Goal: Task Accomplishment & Management: Complete application form

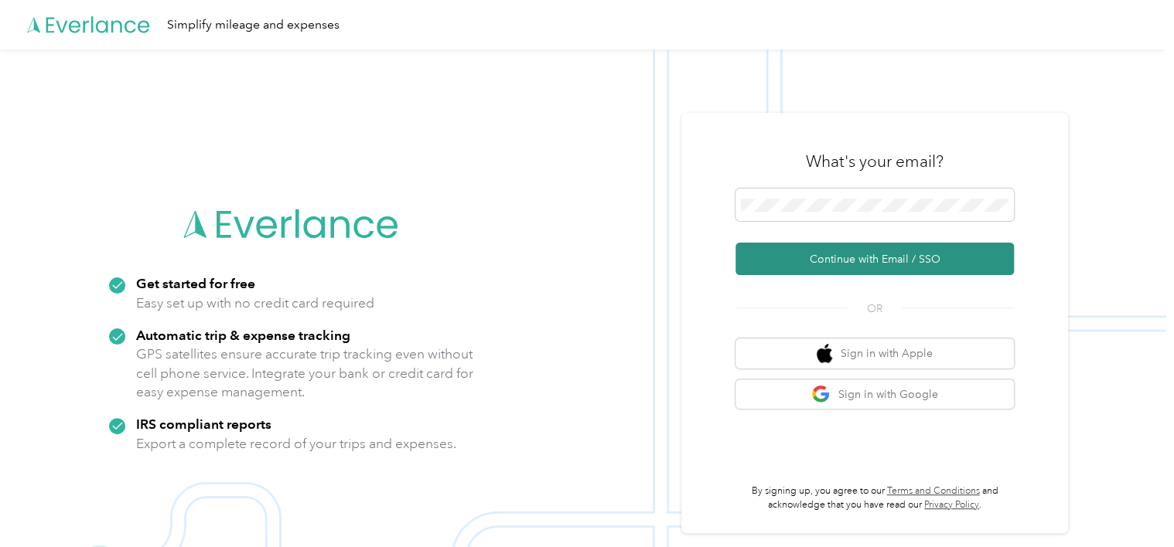
click at [816, 259] on button "Continue with Email / SSO" at bounding box center [874, 259] width 278 height 32
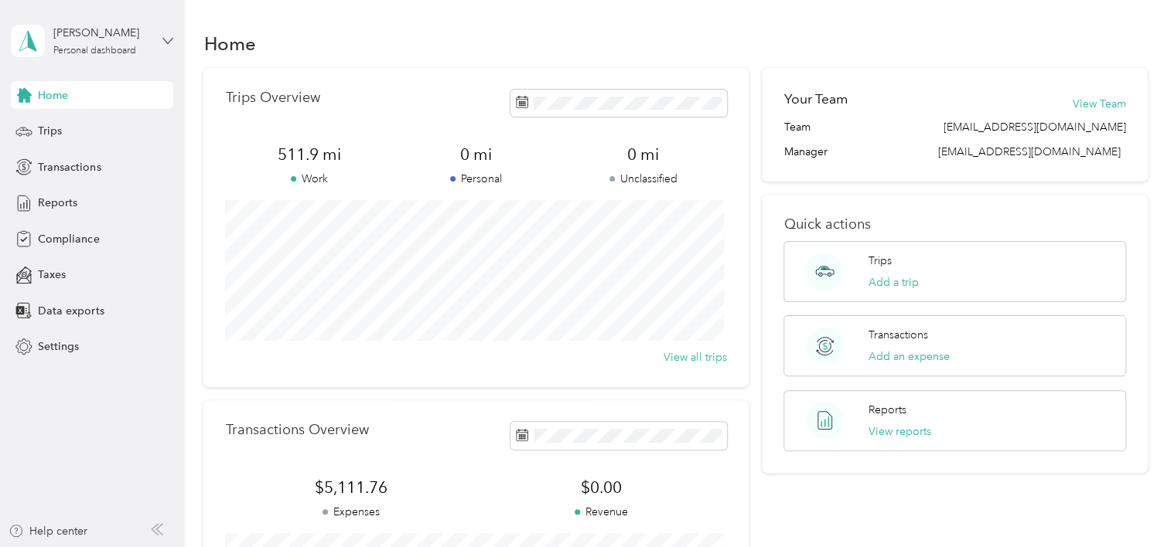
click at [167, 40] on icon at bounding box center [167, 41] width 11 height 11
click at [141, 89] on div "You’re signed in as [EMAIL_ADDRESS][DOMAIN_NAME] Log out" at bounding box center [174, 100] width 325 height 87
click at [56, 351] on span "Settings" at bounding box center [58, 347] width 41 height 16
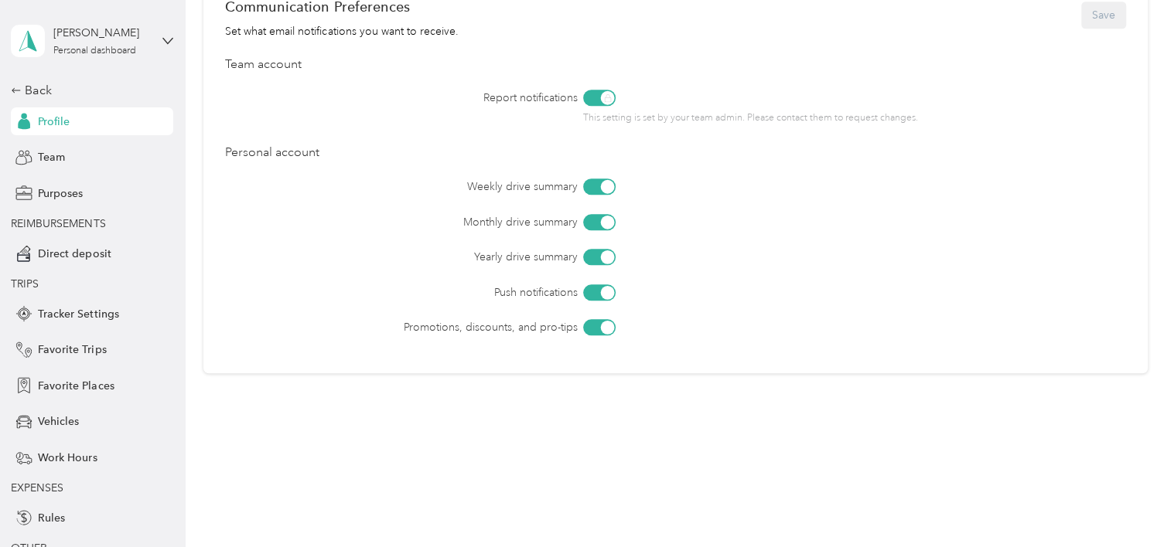
scroll to position [686, 0]
click at [53, 422] on span "Vehicles" at bounding box center [58, 422] width 41 height 16
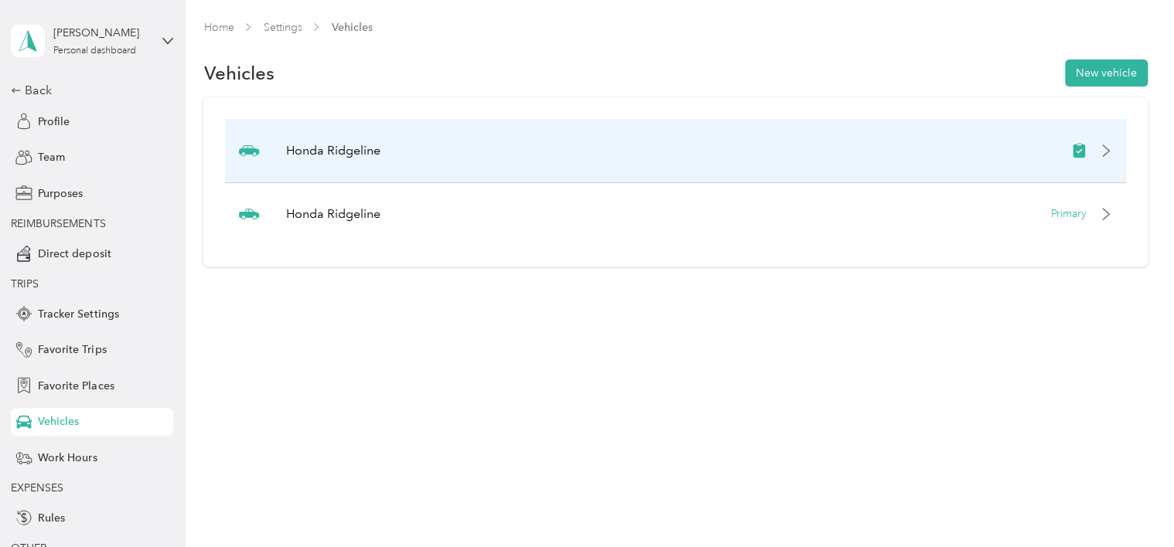
click at [1105, 151] on div at bounding box center [1092, 150] width 42 height 15
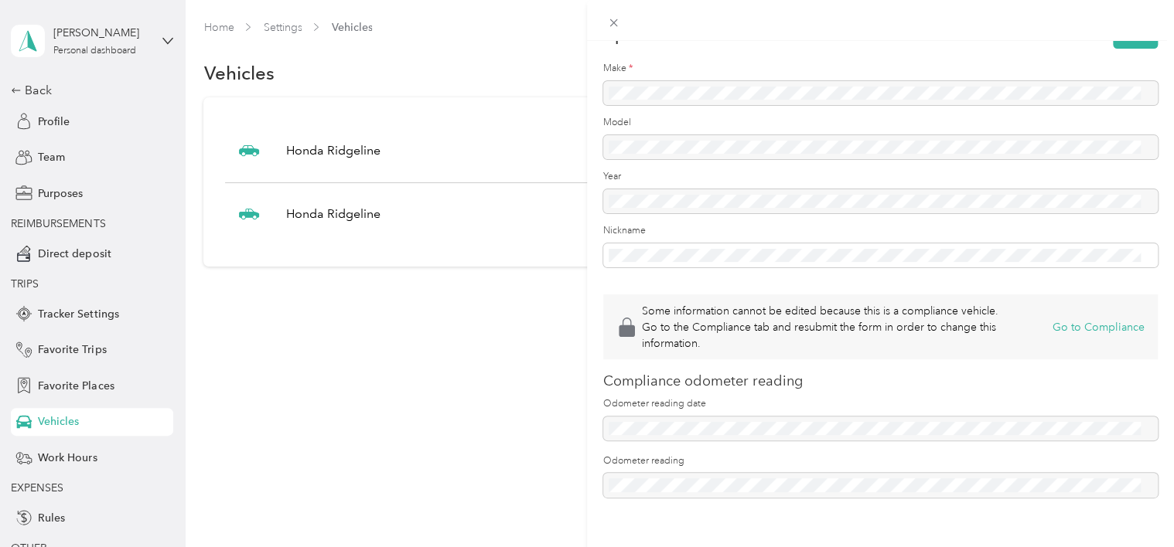
scroll to position [138, 0]
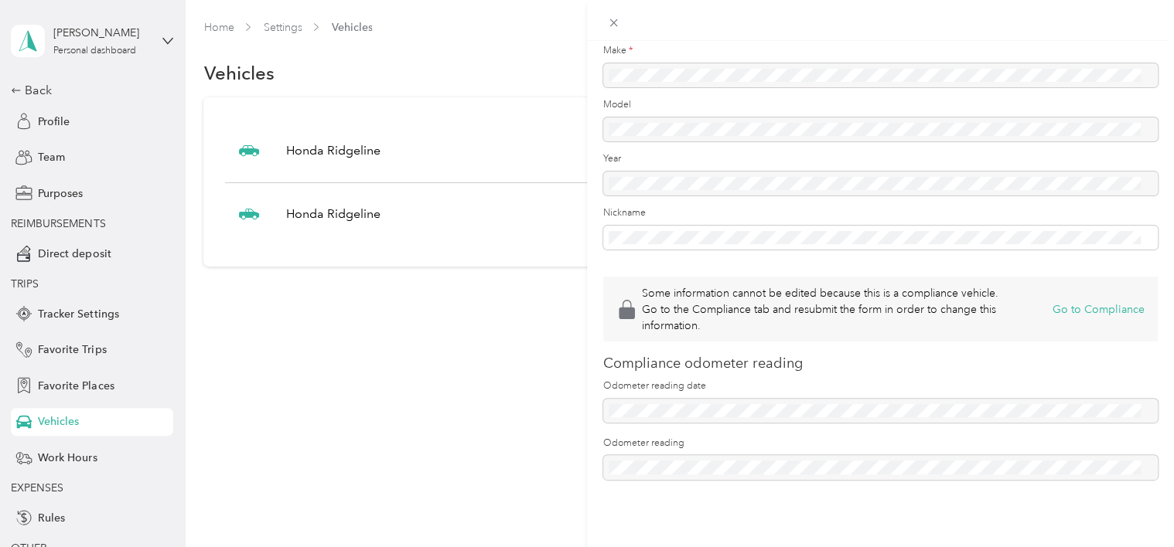
click at [455, 321] on div "Some information cannot be edited because this is a compliance vehicle. Go to t…" at bounding box center [587, 273] width 1174 height 547
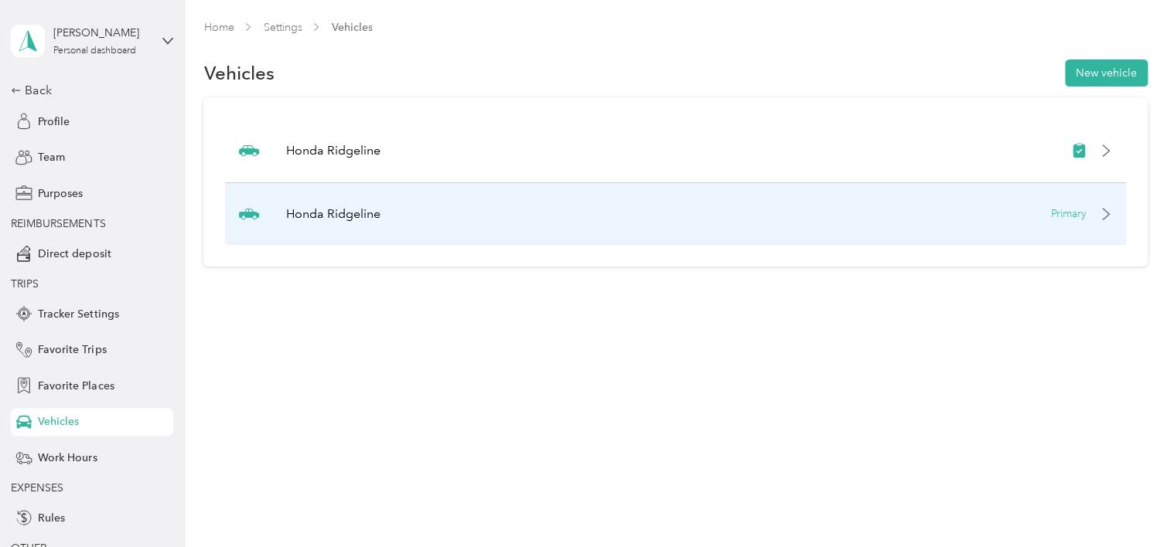
click at [1064, 212] on p "Primary" at bounding box center [1069, 214] width 36 height 16
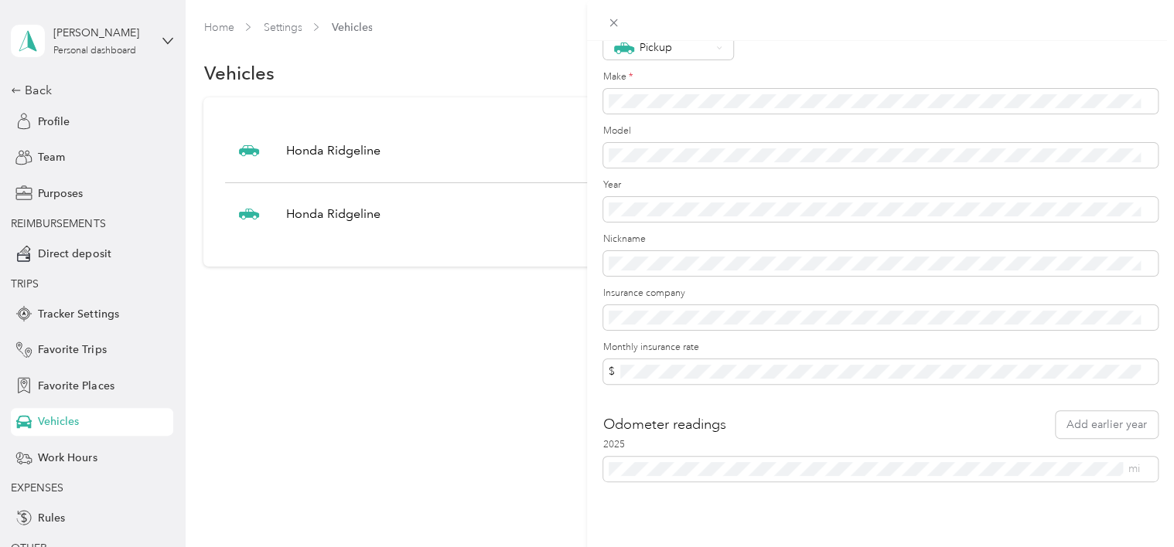
scroll to position [114, 0]
click at [370, 319] on div "Update Vehicle Save Primary vehicle Icon Pickup Make * Model Year Nickname Insu…" at bounding box center [587, 273] width 1174 height 547
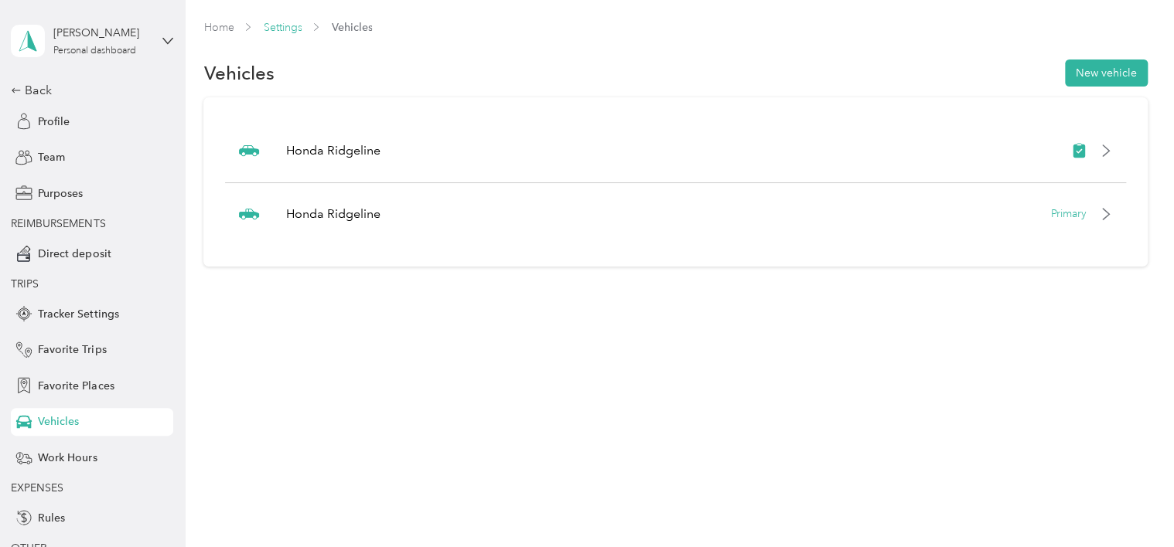
click at [278, 29] on link "Settings" at bounding box center [282, 27] width 39 height 13
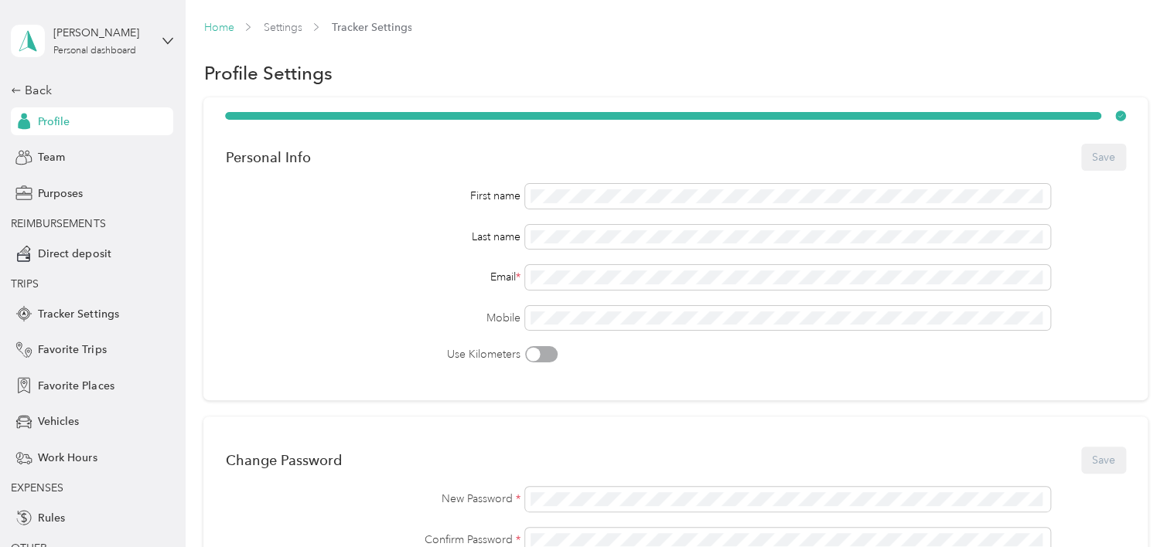
click at [223, 28] on link "Home" at bounding box center [218, 27] width 30 height 13
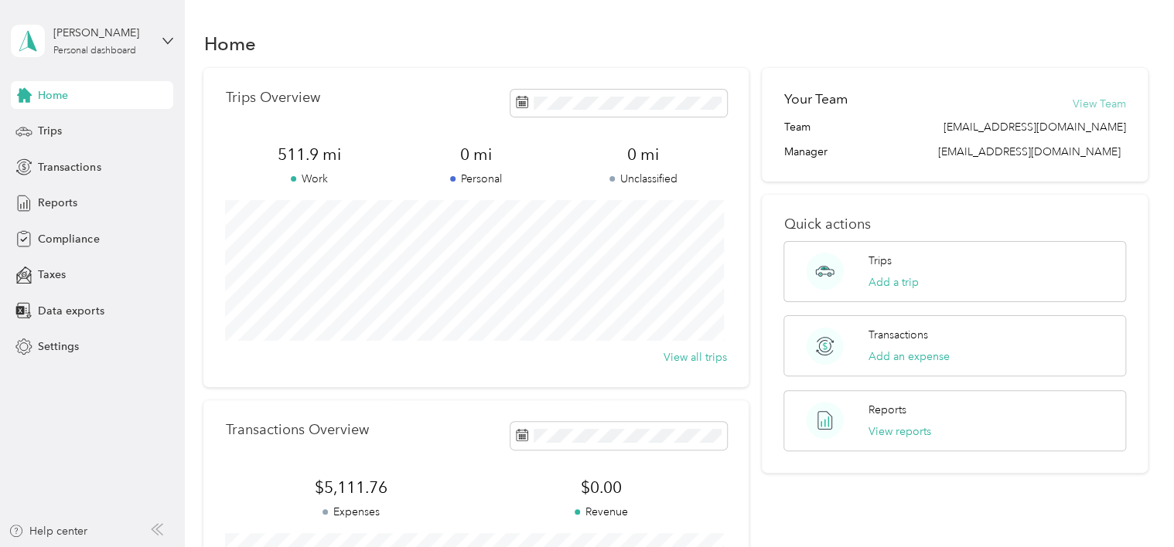
click at [1077, 101] on button "View Team" at bounding box center [1098, 104] width 53 height 16
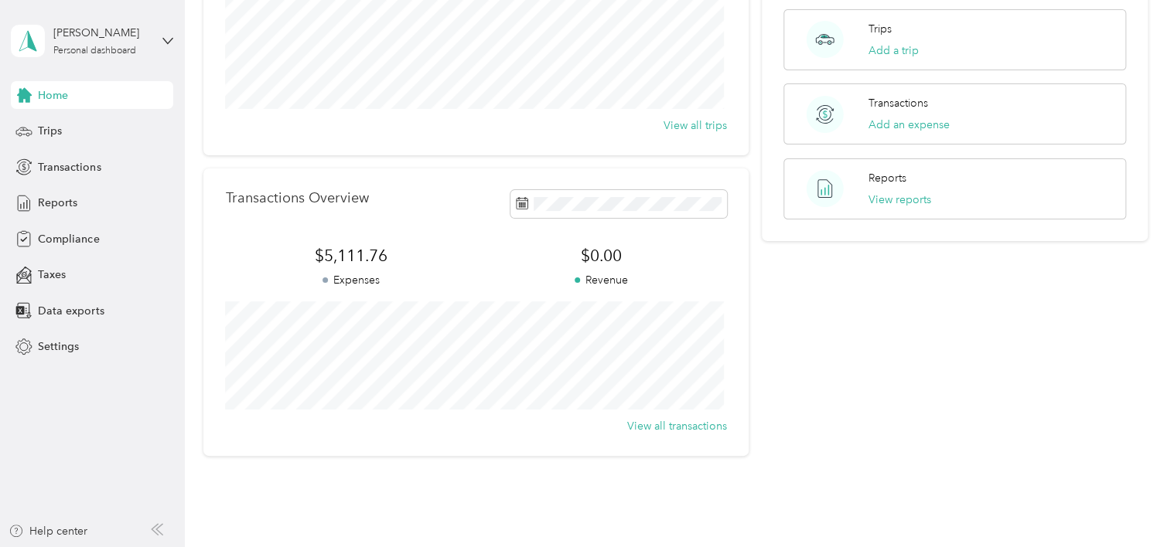
scroll to position [300, 0]
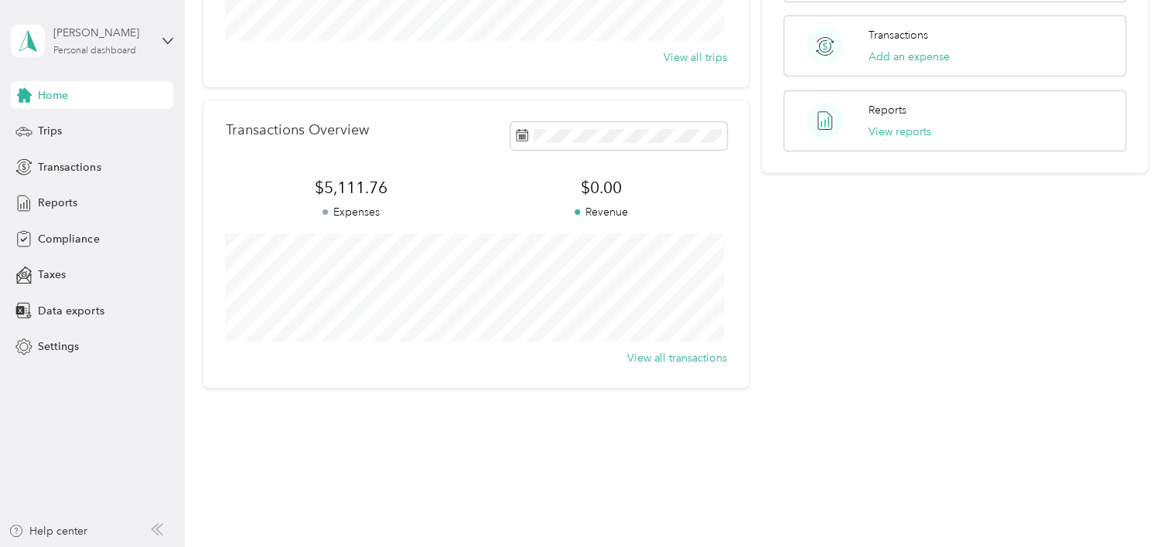
click at [85, 51] on div "Personal dashboard" at bounding box center [94, 50] width 83 height 9
click at [74, 406] on aside "[PERSON_NAME] Personal dashboard Home Trips Transactions Reports Compliance Tax…" at bounding box center [92, 273] width 185 height 547
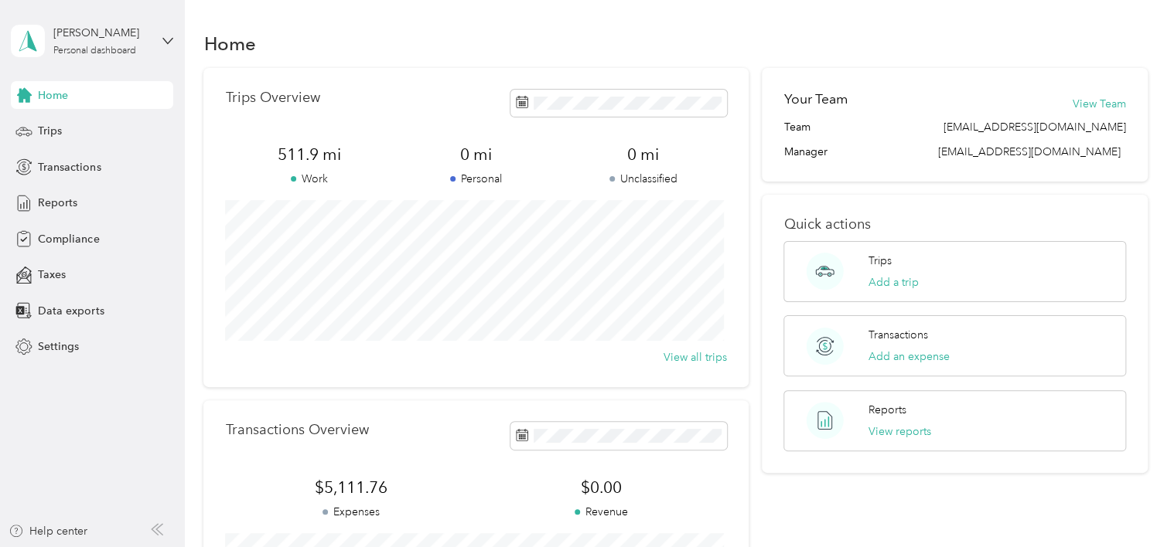
click at [46, 95] on span "Home" at bounding box center [53, 95] width 30 height 16
click at [48, 127] on span "Trips" at bounding box center [50, 131] width 24 height 16
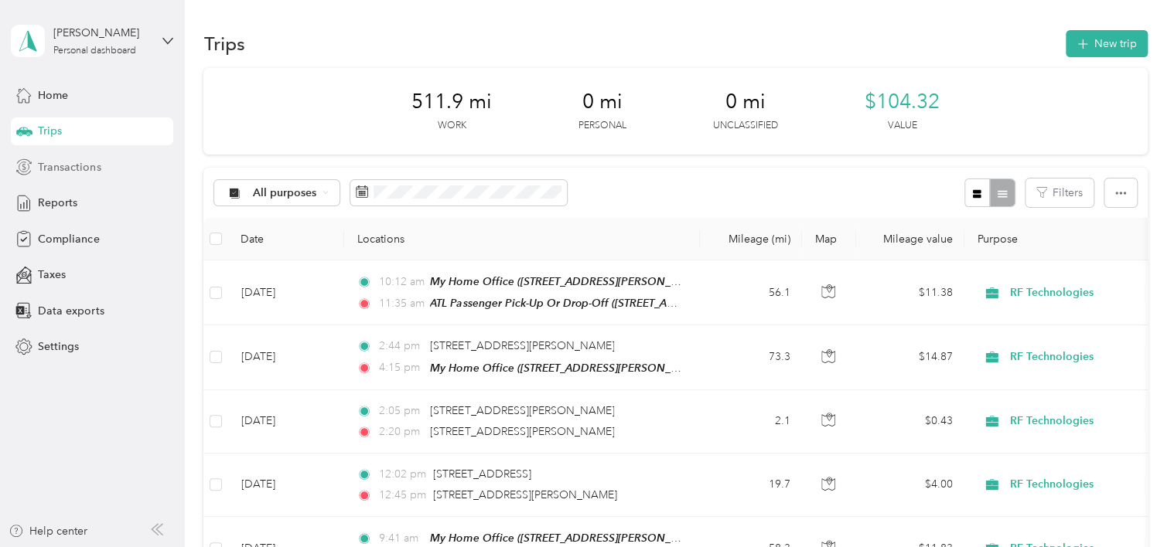
click at [67, 167] on span "Transactions" at bounding box center [69, 167] width 63 height 16
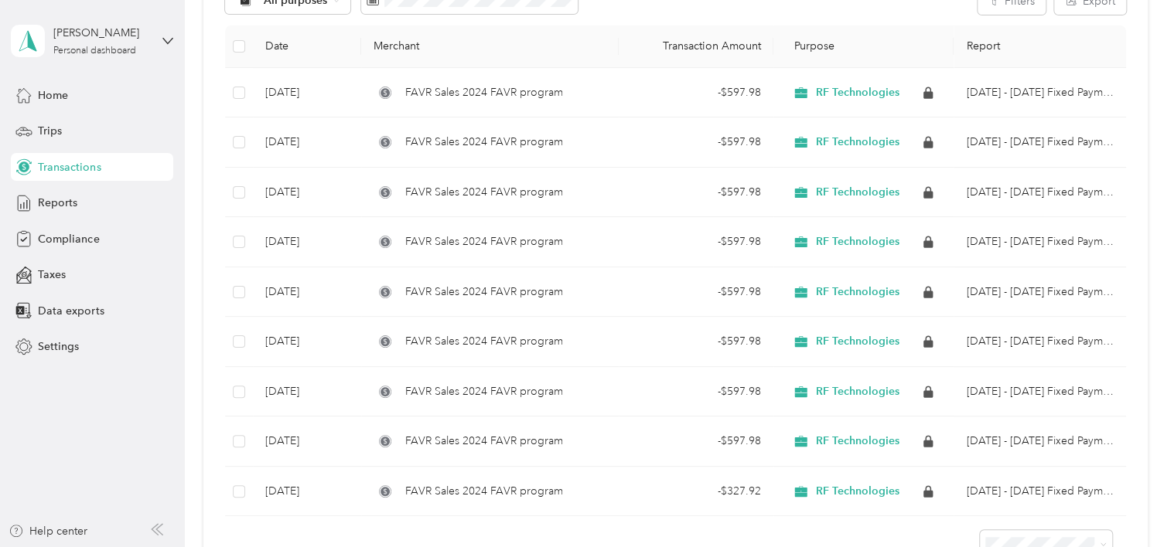
scroll to position [232, 0]
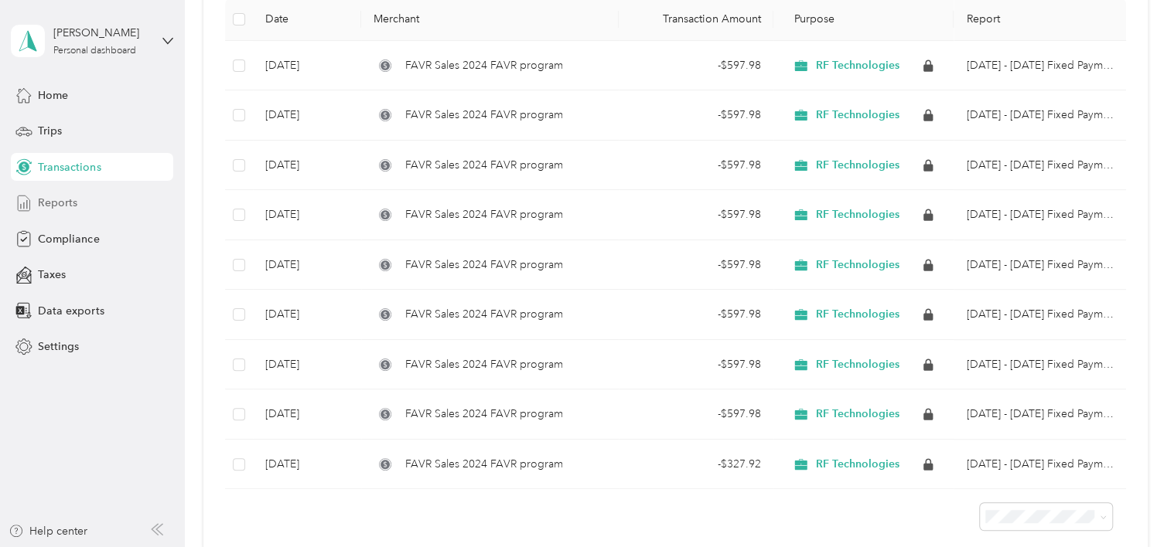
click at [57, 206] on span "Reports" at bounding box center [57, 203] width 39 height 16
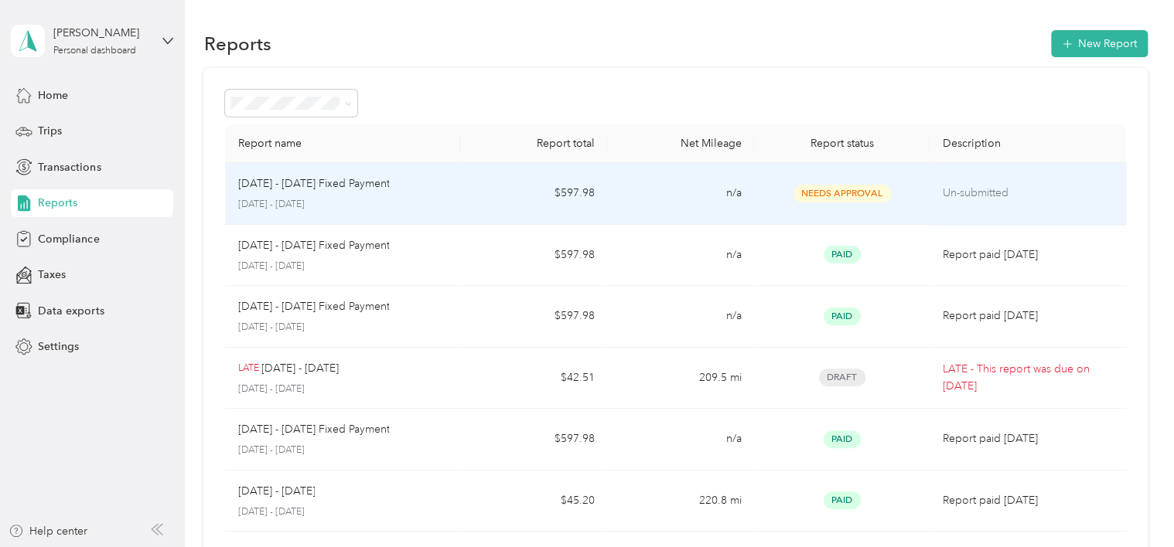
click at [949, 192] on p "Un-submitted" at bounding box center [1027, 193] width 171 height 17
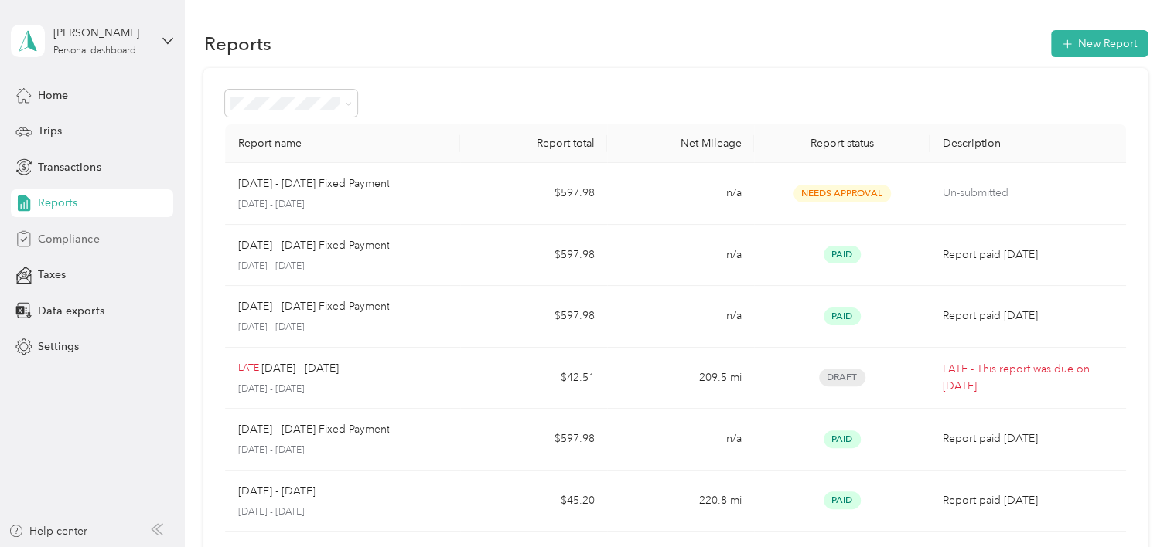
click at [60, 237] on span "Compliance" at bounding box center [68, 239] width 61 height 16
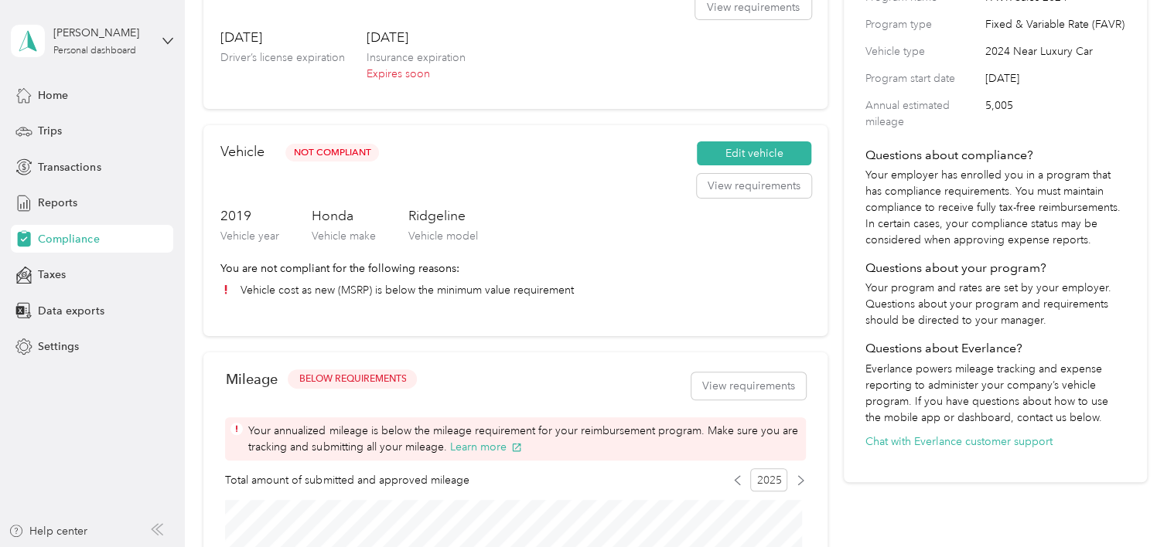
scroll to position [232, 0]
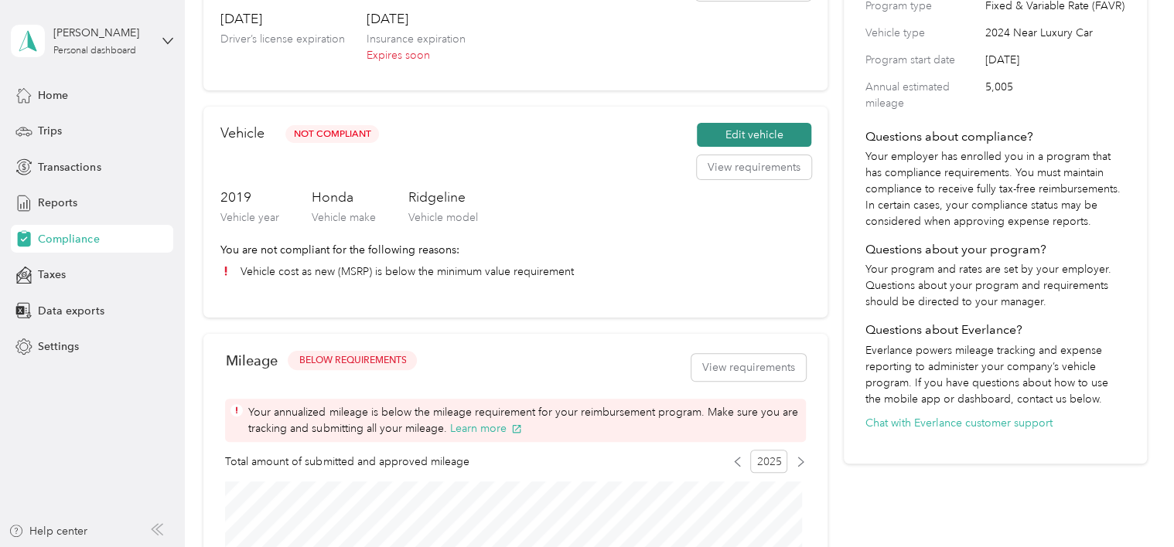
click at [702, 137] on button "Edit vehicle" at bounding box center [754, 135] width 114 height 25
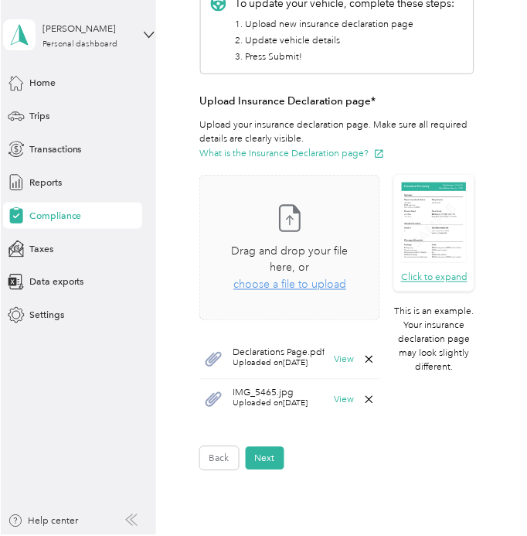
scroll to position [309, 0]
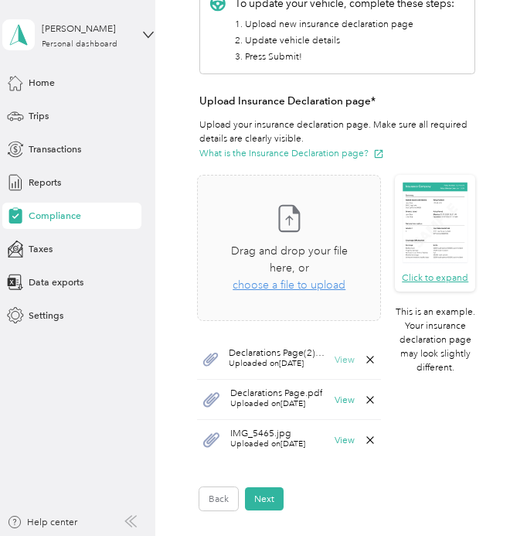
click at [344, 359] on button "View" at bounding box center [345, 359] width 20 height 9
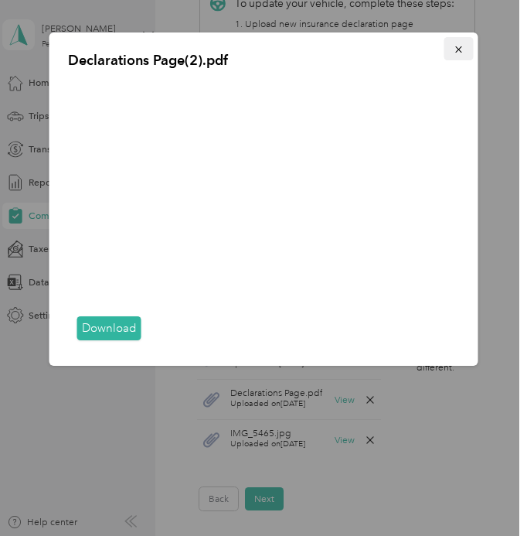
click at [460, 52] on icon "button" at bounding box center [459, 49] width 11 height 11
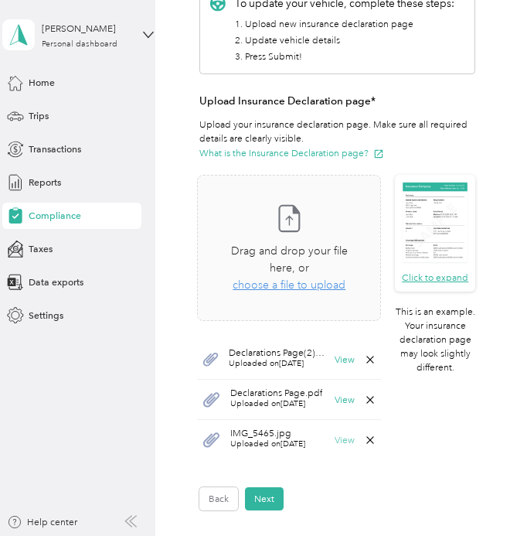
click at [340, 438] on button "View" at bounding box center [345, 439] width 20 height 9
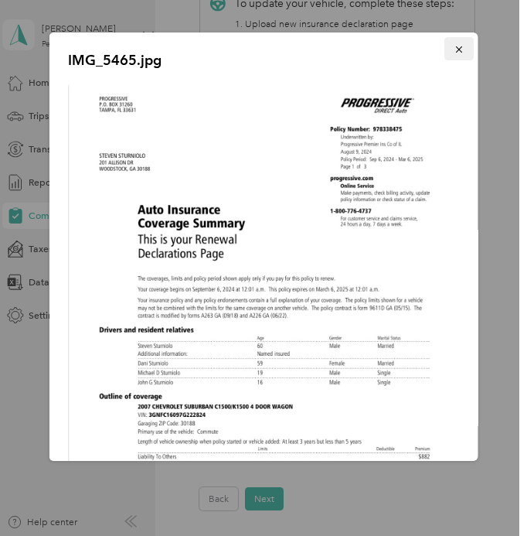
click at [454, 50] on icon "button" at bounding box center [459, 49] width 11 height 11
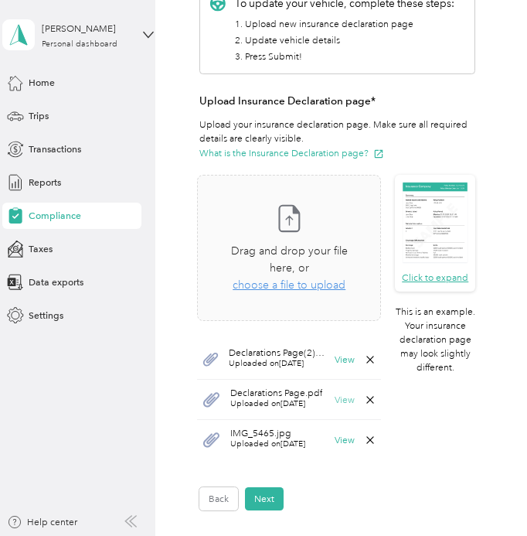
click at [344, 400] on button "View" at bounding box center [345, 399] width 20 height 9
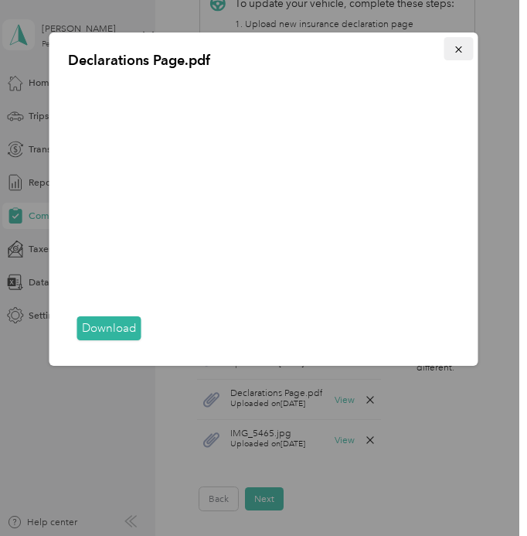
click at [458, 49] on icon "button" at bounding box center [459, 49] width 11 height 11
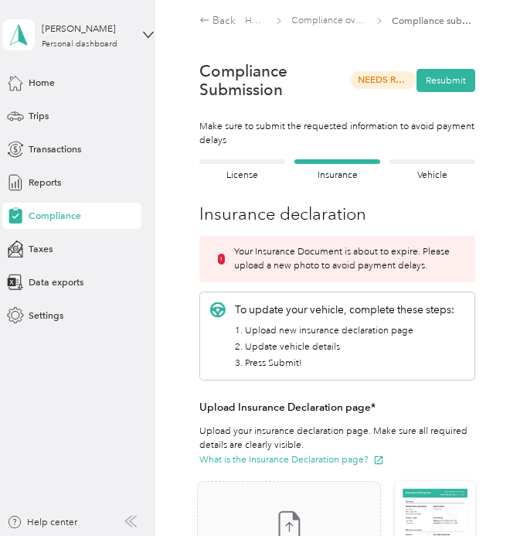
scroll to position [0, 0]
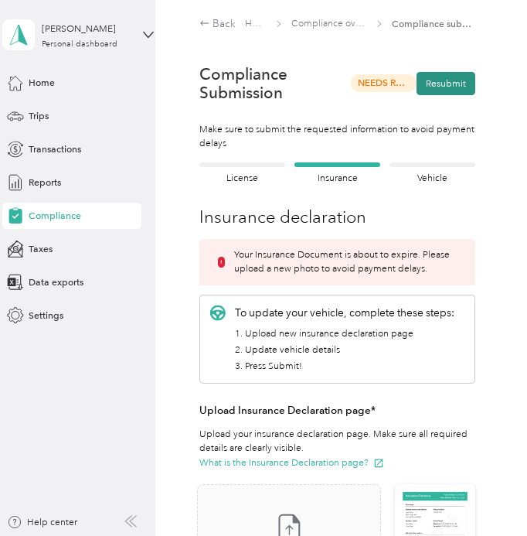
click at [445, 88] on button "Resubmit" at bounding box center [446, 83] width 59 height 23
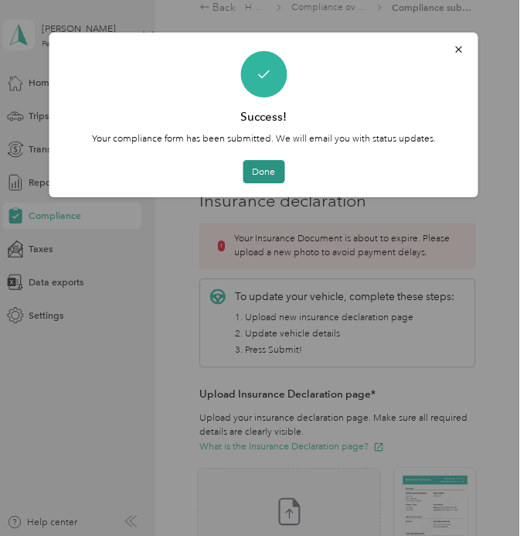
click at [264, 178] on button "Done" at bounding box center [264, 171] width 42 height 23
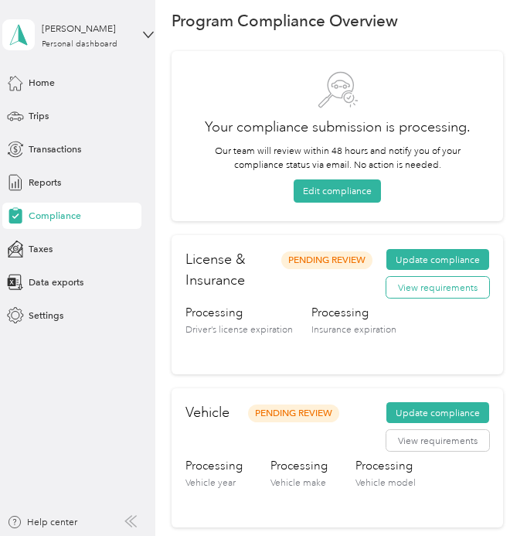
click at [416, 287] on button "View requirements" at bounding box center [438, 287] width 103 height 21
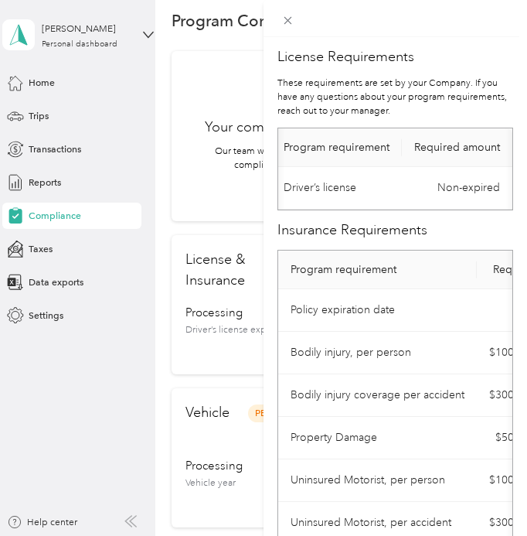
scroll to position [0, 19]
click at [222, 359] on div "License Requirements These requirements are set by your Company. If you have an…" at bounding box center [263, 268] width 527 height 536
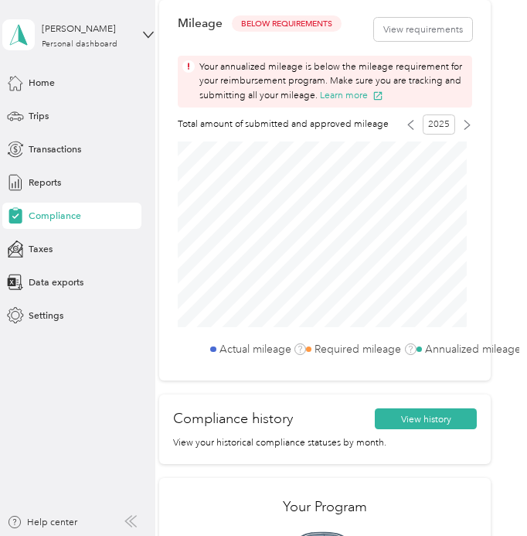
scroll to position [557, 0]
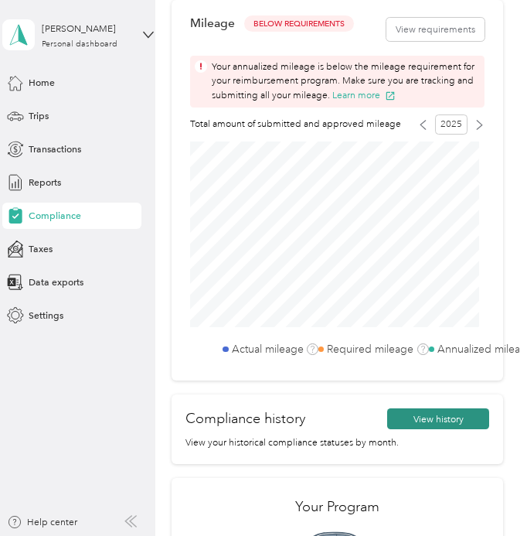
click at [411, 421] on button "View history" at bounding box center [438, 418] width 102 height 21
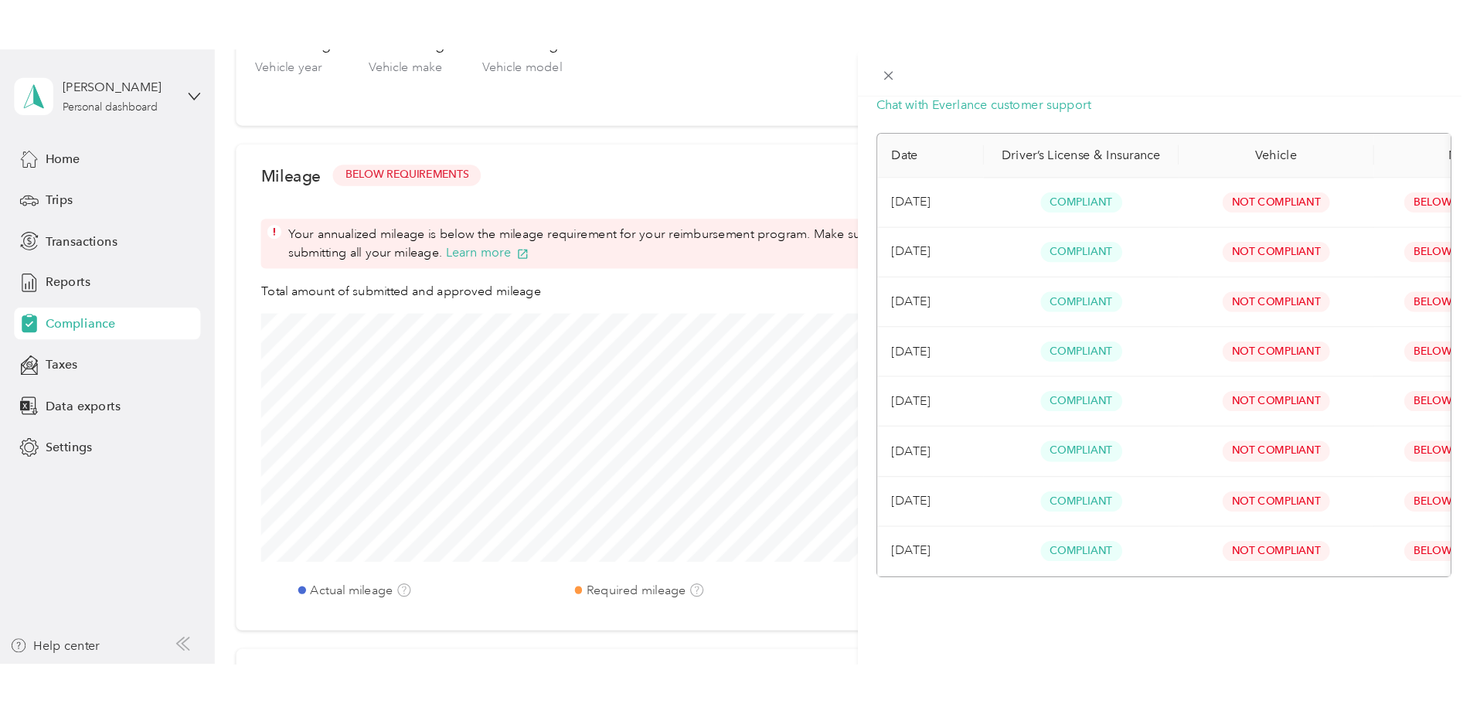
scroll to position [0, 0]
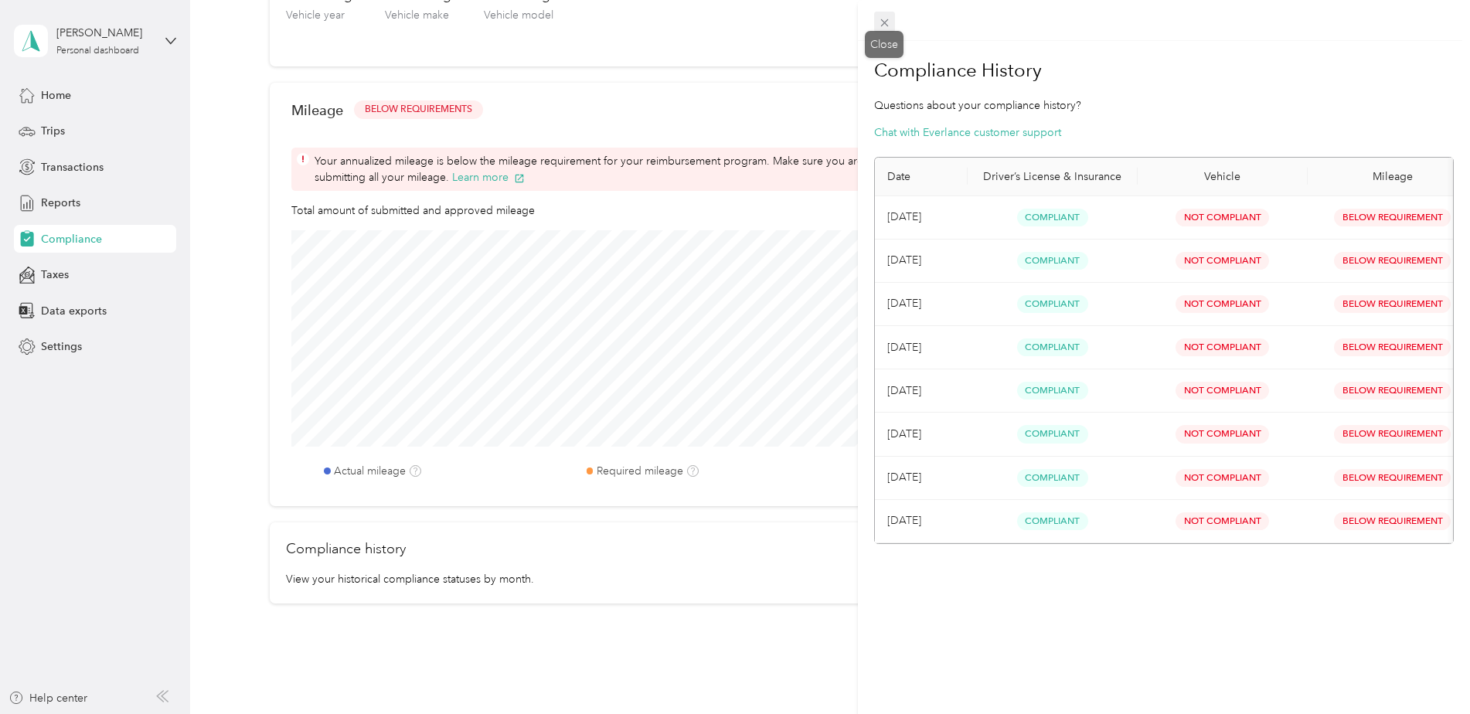
click at [883, 23] on icon at bounding box center [884, 22] width 13 height 13
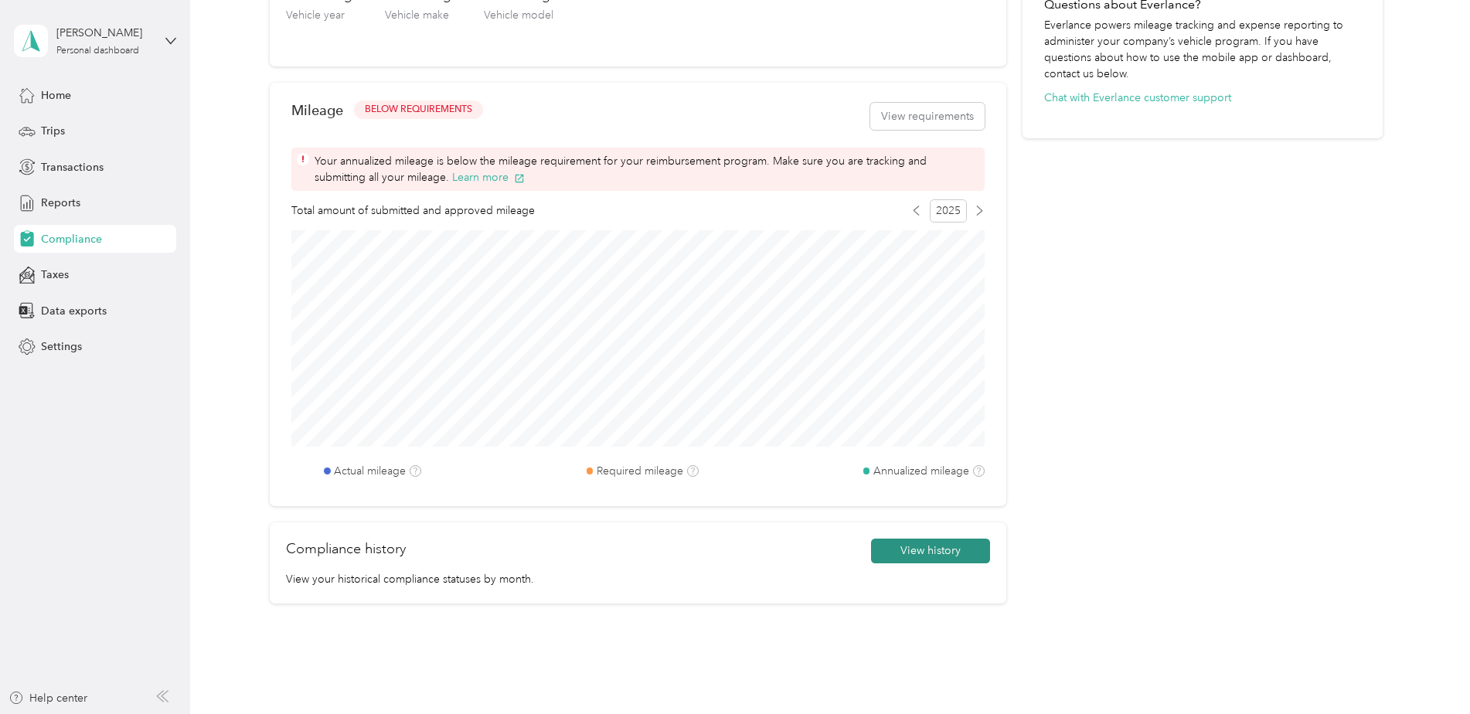
click at [917, 547] on button "View history" at bounding box center [930, 551] width 119 height 25
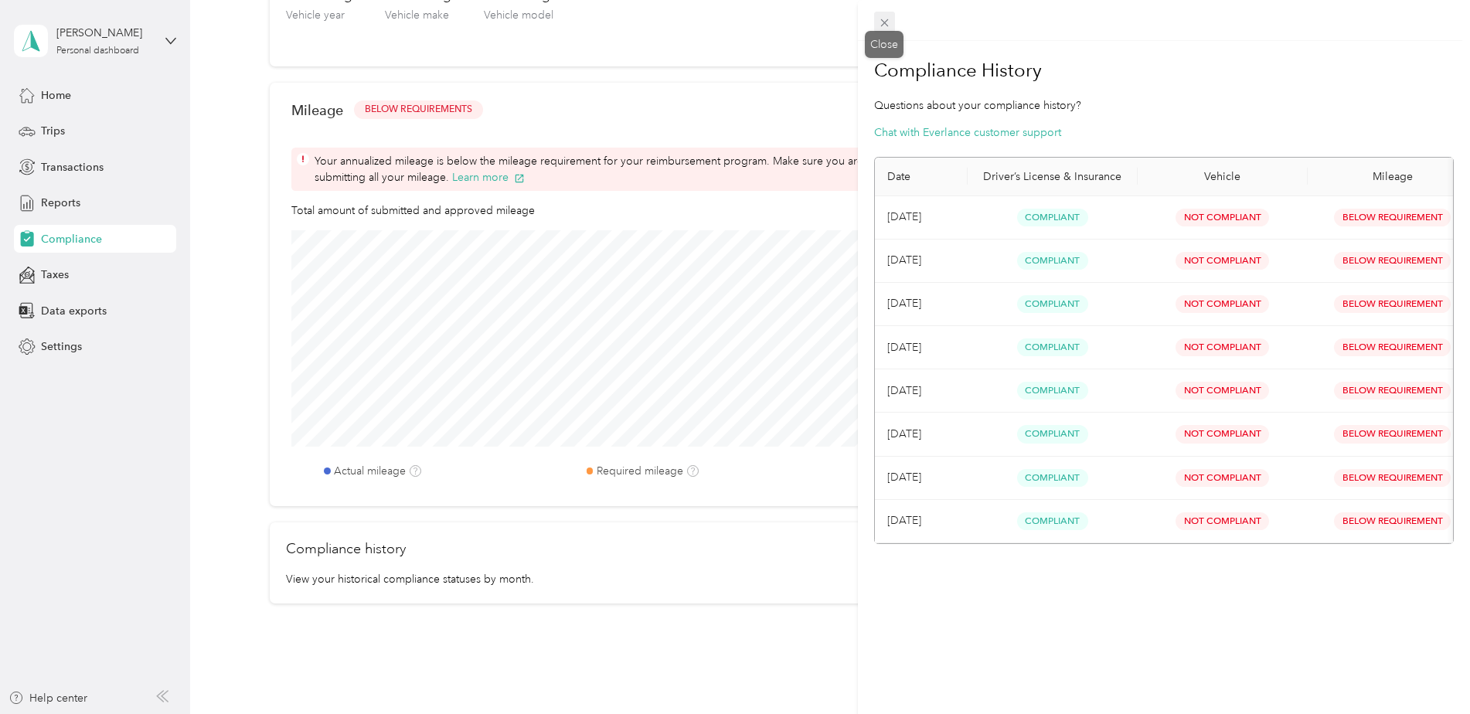
click at [883, 19] on icon at bounding box center [884, 22] width 13 height 13
